Goal: Obtain resource: Obtain resource

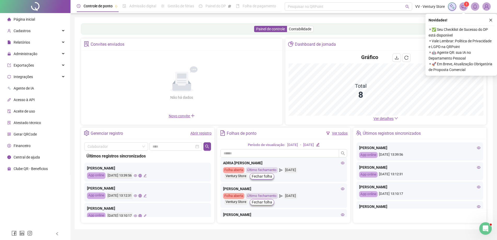
click at [341, 134] on link "Ver todos" at bounding box center [340, 133] width 16 height 4
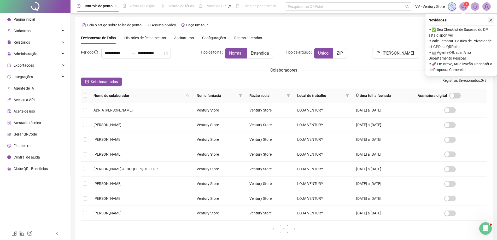
click at [491, 19] on icon "close" at bounding box center [491, 20] width 4 height 4
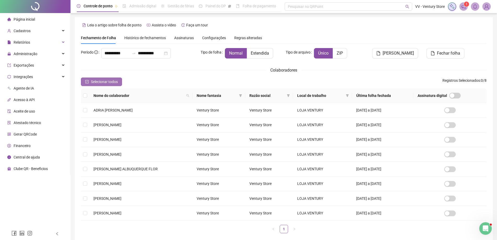
click at [86, 81] on icon "check-square" at bounding box center [87, 82] width 4 height 4
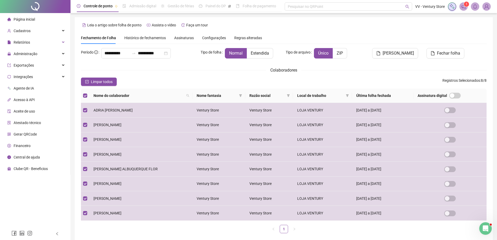
scroll to position [26, 0]
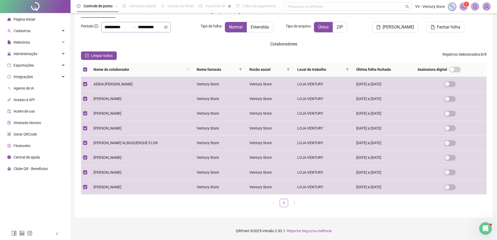
click at [138, 28] on div at bounding box center [133, 27] width 8 height 4
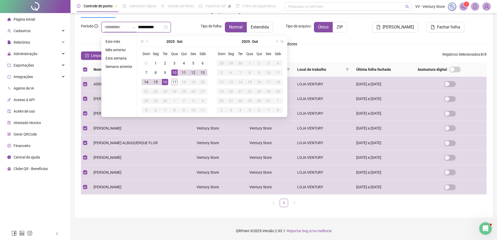
type input "**********"
drag, startPoint x: 165, startPoint y: 81, endPoint x: 178, endPoint y: 83, distance: 12.7
click at [165, 81] on div "16" at bounding box center [165, 82] width 6 height 6
type input "**********"
click at [175, 81] on div "17" at bounding box center [174, 82] width 6 height 6
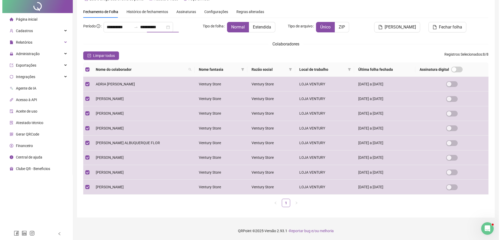
scroll to position [0, 0]
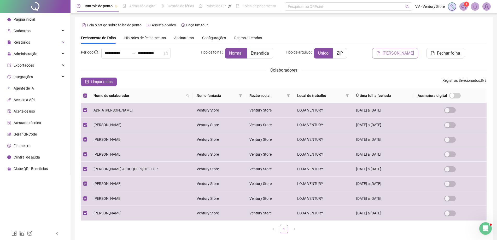
click at [390, 52] on span "[PERSON_NAME]" at bounding box center [397, 53] width 31 height 6
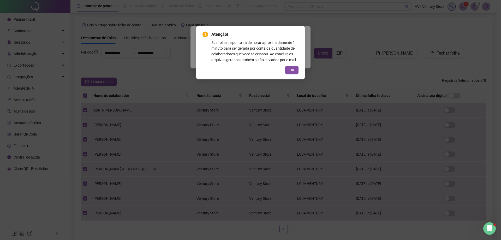
click at [293, 71] on span "OK" at bounding box center [291, 70] width 5 height 6
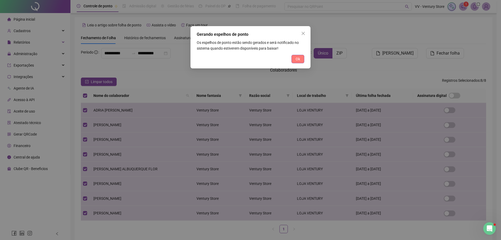
click at [295, 60] on button "Ok" at bounding box center [298, 59] width 13 height 8
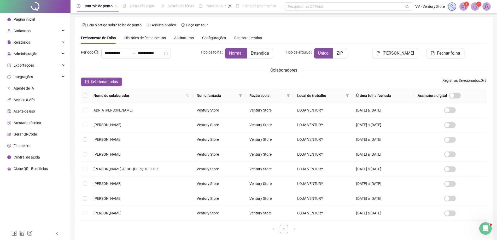
click at [497, 65] on html "**********" at bounding box center [248, 120] width 497 height 240
click at [388, 77] on div "**********" at bounding box center [283, 142] width 405 height 189
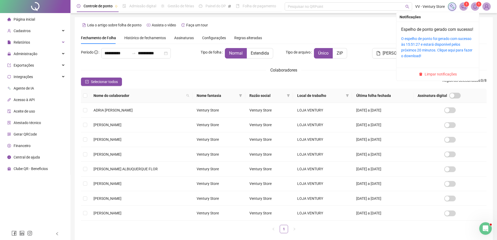
click at [475, 8] on icon "bell" at bounding box center [474, 6] width 5 height 5
click at [475, 7] on icon "bell" at bounding box center [474, 6] width 5 height 5
click at [418, 29] on link "Espelho de ponto gerado com sucesso!" at bounding box center [437, 29] width 72 height 5
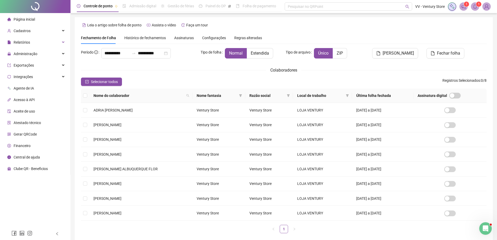
click at [485, 5] on img at bounding box center [486, 7] width 8 height 8
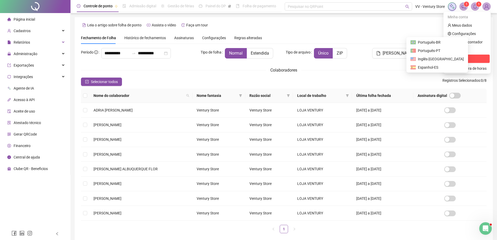
click at [449, 59] on icon "logout" at bounding box center [449, 59] width 4 height 4
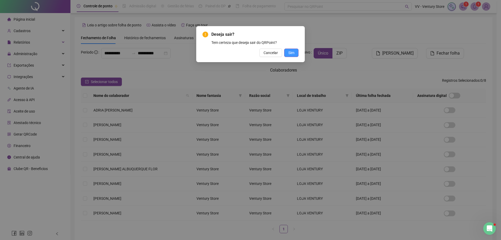
click at [292, 53] on span "Sim" at bounding box center [291, 53] width 6 height 6
